Goal: Task Accomplishment & Management: Manage account settings

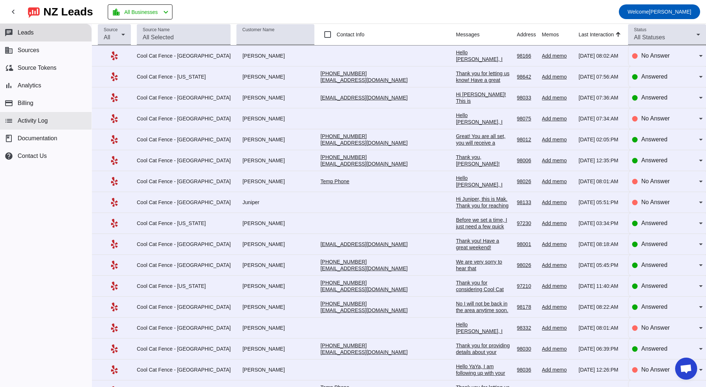
click at [32, 128] on button "list Activity Log" at bounding box center [46, 121] width 92 height 18
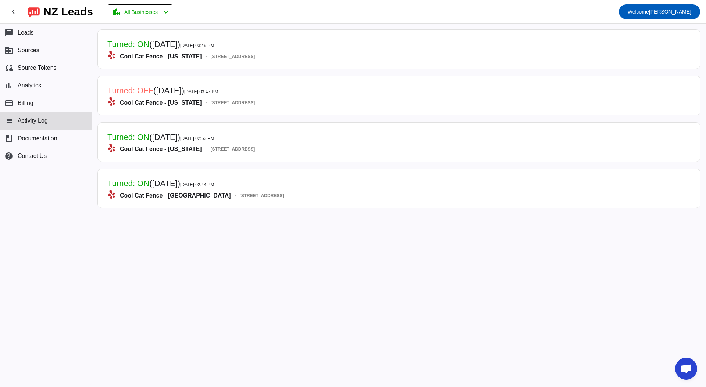
click at [165, 91] on span "([DATE])" at bounding box center [168, 90] width 31 height 9
click at [299, 96] on mat-card-header "Turned: OFF ([DATE]) [DATE] 03:47:PM Cool Cat Fence - [US_STATE] - [STREET_ADDR…" at bounding box center [398, 96] width 595 height 32
click at [53, 45] on button "business Sources" at bounding box center [46, 51] width 92 height 18
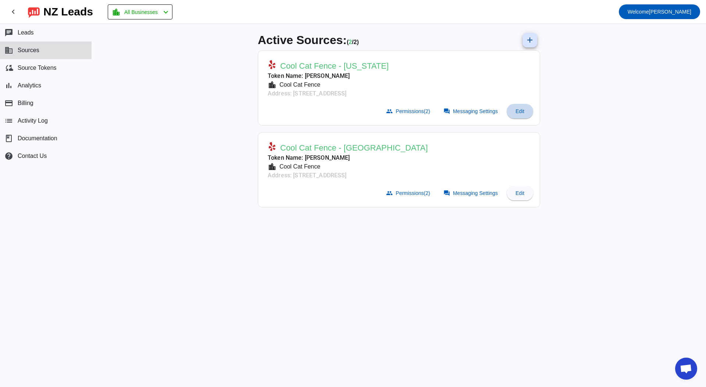
click at [511, 104] on span at bounding box center [519, 112] width 26 height 18
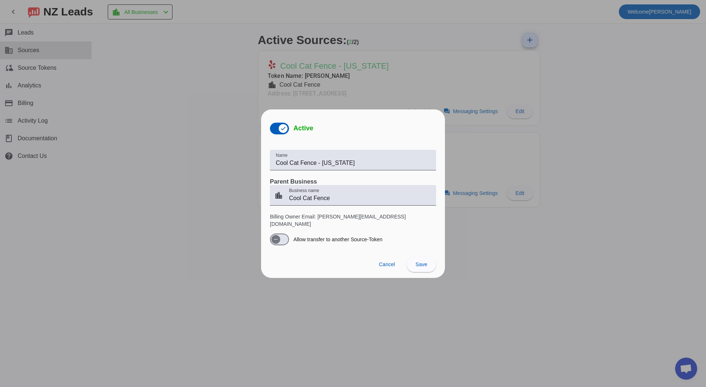
click at [343, 69] on div at bounding box center [353, 193] width 706 height 387
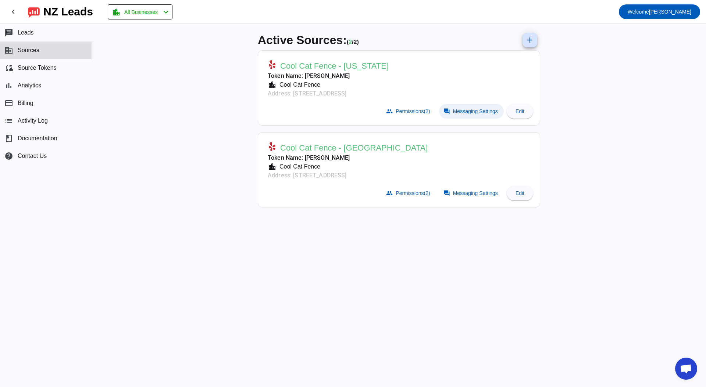
click at [473, 110] on span "Messaging Settings" at bounding box center [475, 111] width 45 height 6
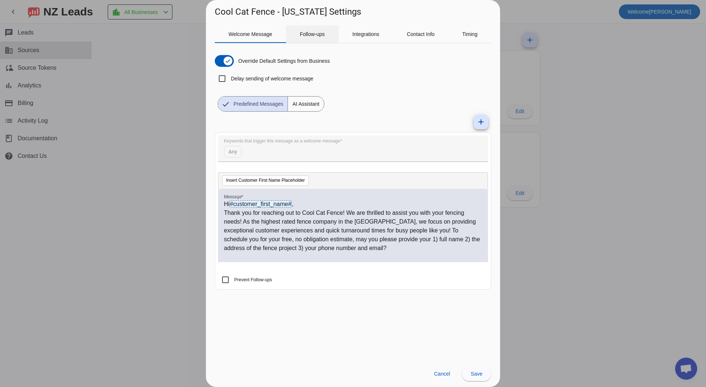
click at [304, 38] on span "Follow-ups" at bounding box center [312, 34] width 25 height 18
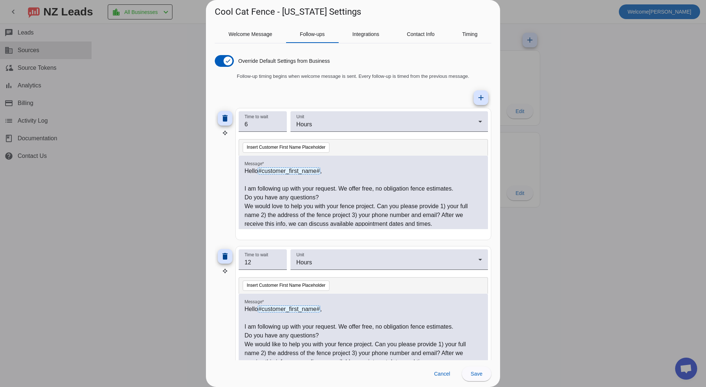
click at [148, 94] on div at bounding box center [353, 193] width 706 height 387
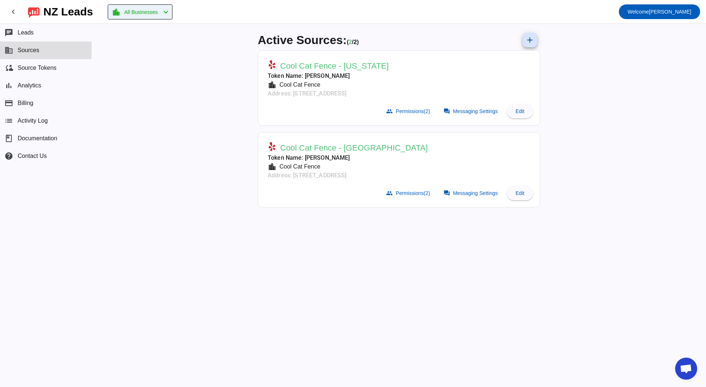
click at [120, 13] on mat-icon "location_city" at bounding box center [116, 12] width 9 height 9
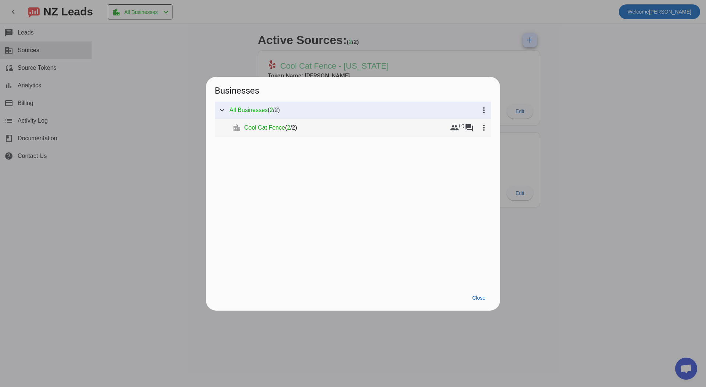
click at [246, 129] on span "Cool Cat Fence" at bounding box center [264, 127] width 41 height 7
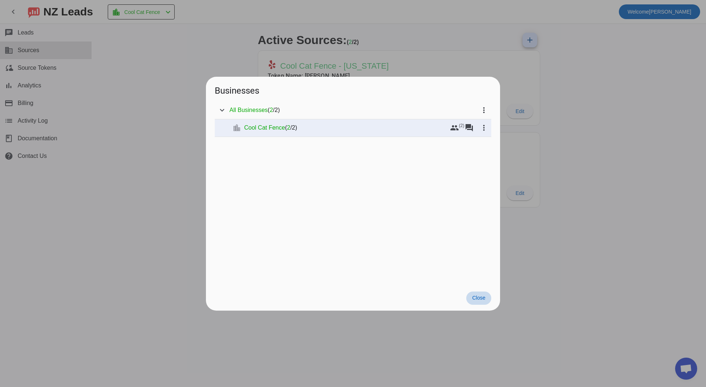
click at [479, 300] on span "Close" at bounding box center [478, 298] width 13 height 6
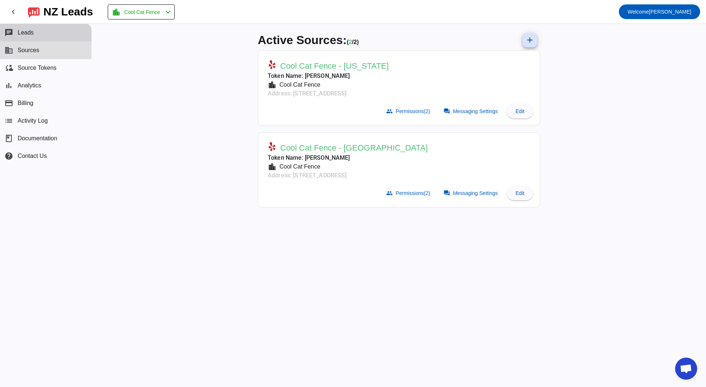
click at [32, 35] on span "Leads" at bounding box center [26, 32] width 16 height 7
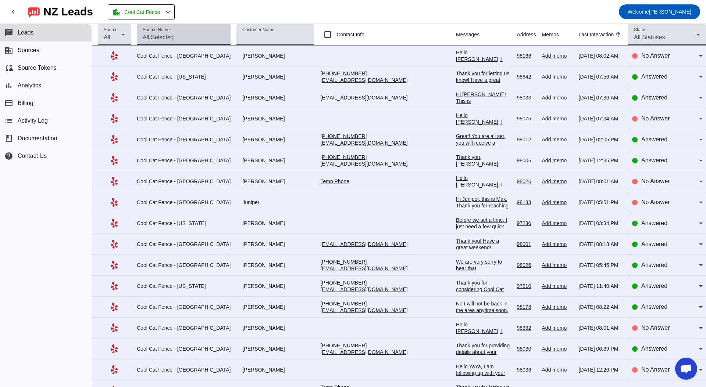
click at [203, 36] on input "Source Name" at bounding box center [184, 37] width 82 height 9
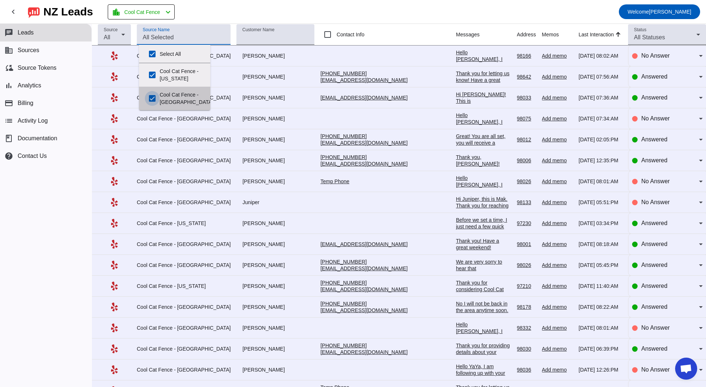
click at [147, 100] on input "Cool Cat Fence - [GEOGRAPHIC_DATA]" at bounding box center [152, 98] width 15 height 15
checkbox input "false"
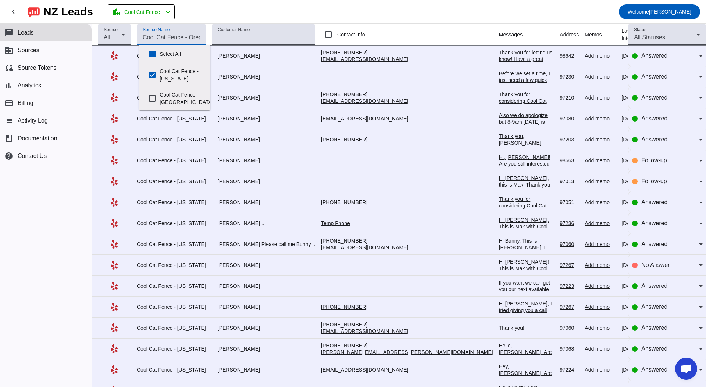
click at [289, 5] on mat-toolbar-row "chevron_left [GEOGRAPHIC_DATA] Leads location_city Cool Cat Fence chevron_left …" at bounding box center [353, 12] width 706 height 24
